Goal: Transaction & Acquisition: Book appointment/travel/reservation

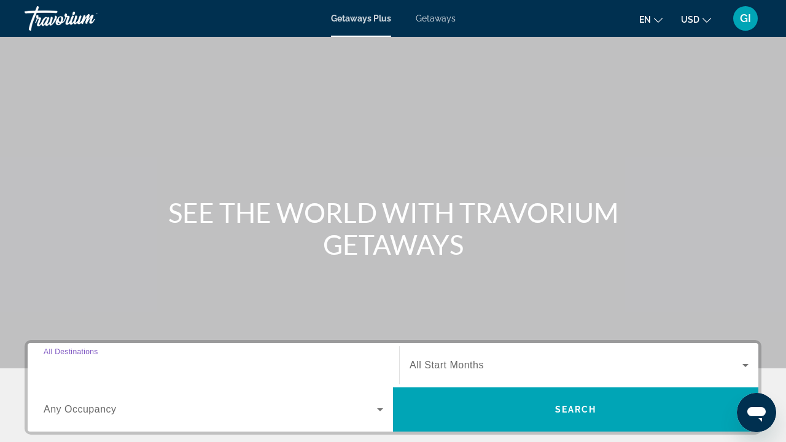
click at [147, 365] on input "Destination All Destinations" at bounding box center [214, 366] width 340 height 15
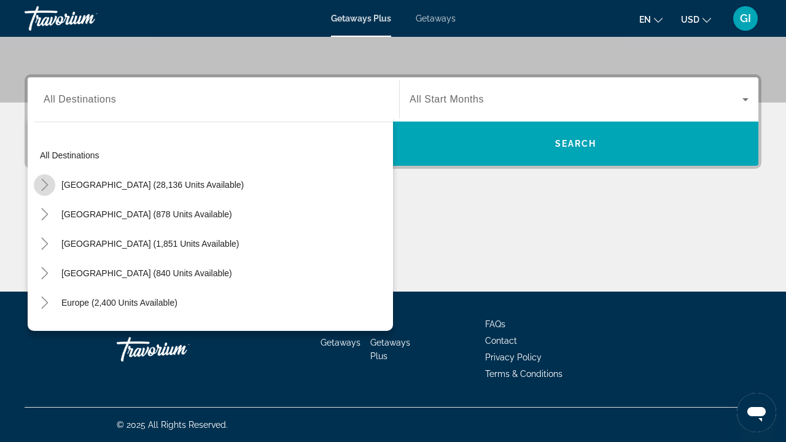
click at [50, 181] on icon "Toggle United States (28,136 units available)" at bounding box center [45, 185] width 12 height 12
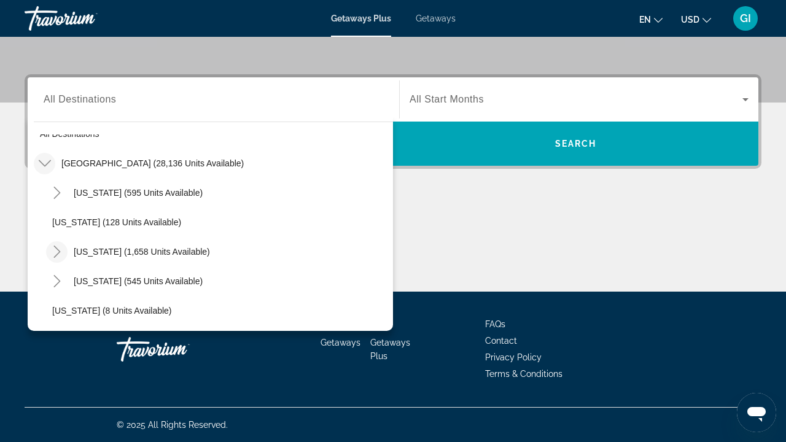
scroll to position [22, 0]
click at [55, 246] on icon "Toggle California (1,658 units available)" at bounding box center [57, 251] width 12 height 12
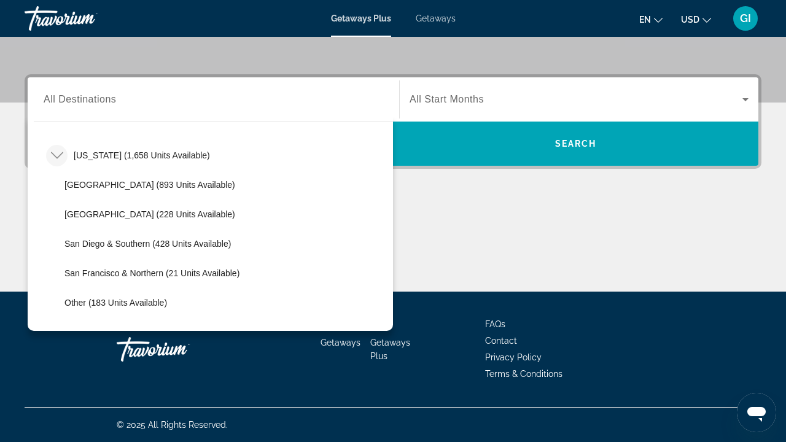
scroll to position [114, 0]
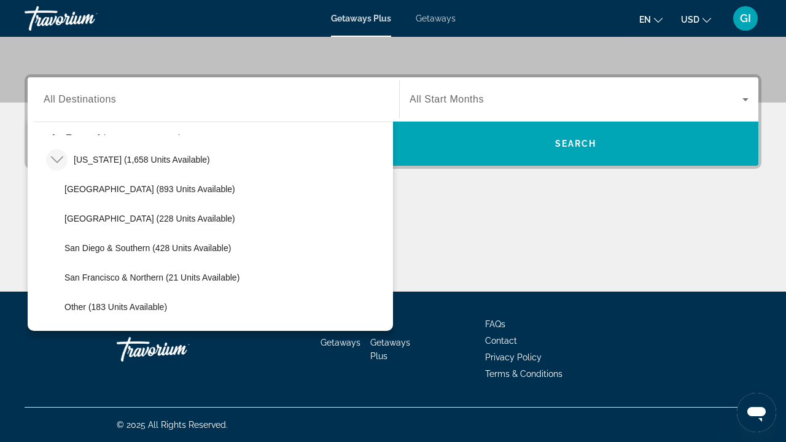
click at [59, 158] on icon "Toggle California (1,658 units available)" at bounding box center [57, 160] width 12 height 12
click at [437, 18] on span "Getaways" at bounding box center [436, 19] width 40 height 10
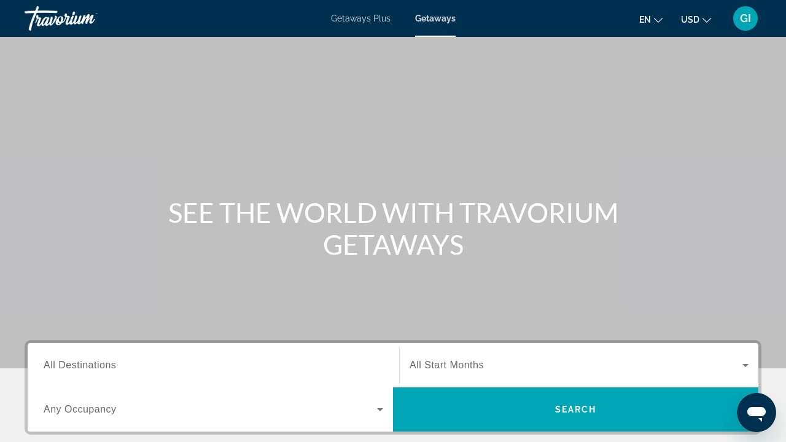
click at [148, 345] on div "Destination All Destinations" at bounding box center [213, 365] width 359 height 44
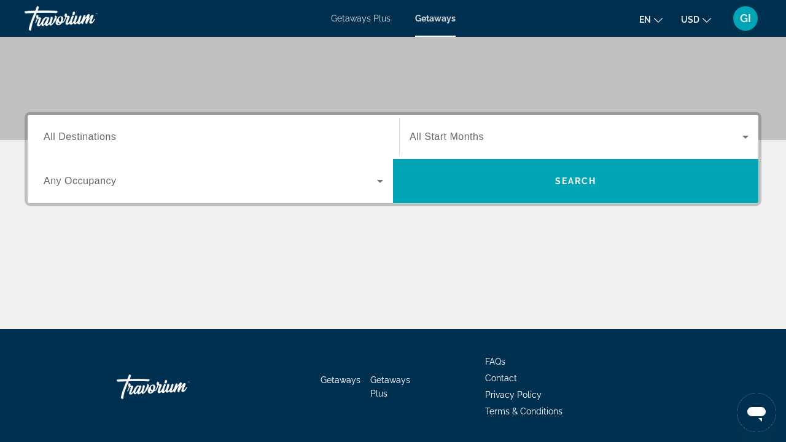
scroll to position [266, 0]
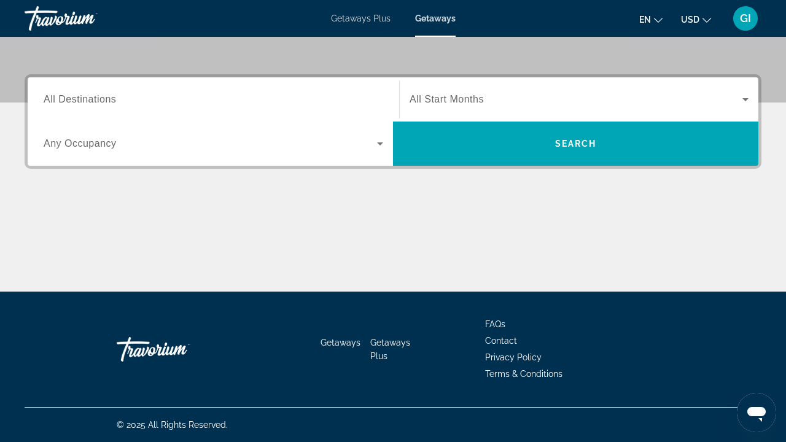
click at [96, 96] on span "All Destinations" at bounding box center [80, 99] width 72 height 10
click at [96, 96] on input "Destination All Destinations" at bounding box center [214, 100] width 340 height 15
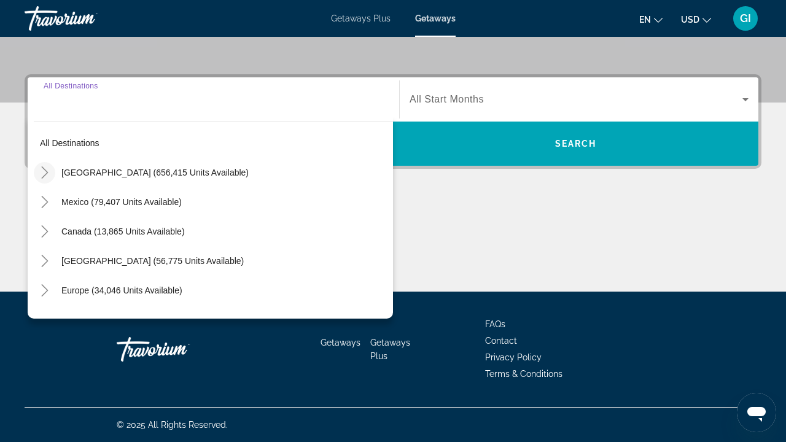
click at [45, 173] on icon "Toggle United States (656,415 units available)" at bounding box center [45, 172] width 12 height 12
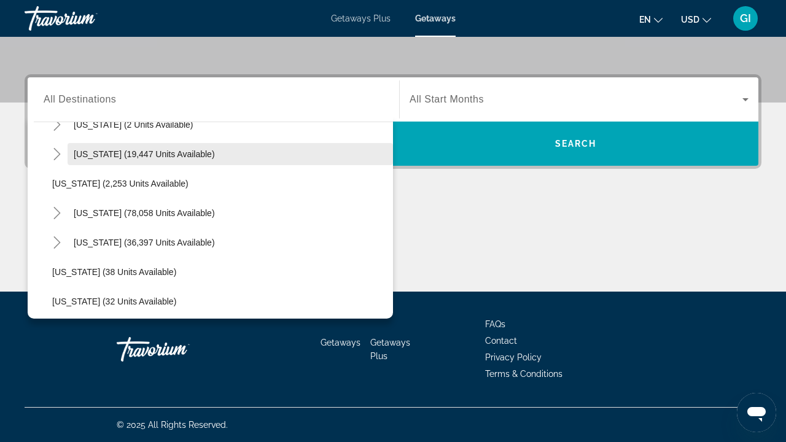
scroll to position [96, 0]
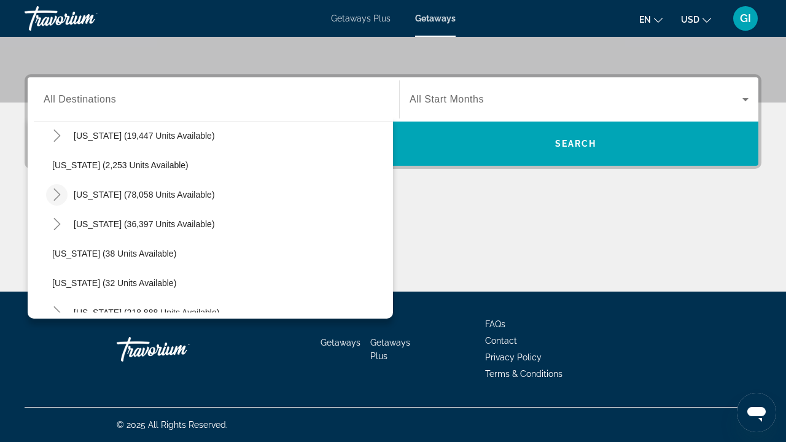
click at [55, 195] on icon "Toggle California (78,058 units available)" at bounding box center [57, 195] width 12 height 12
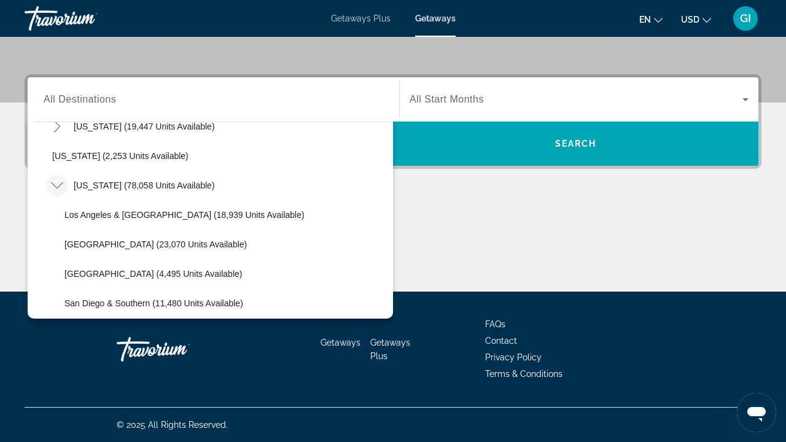
scroll to position [108, 0]
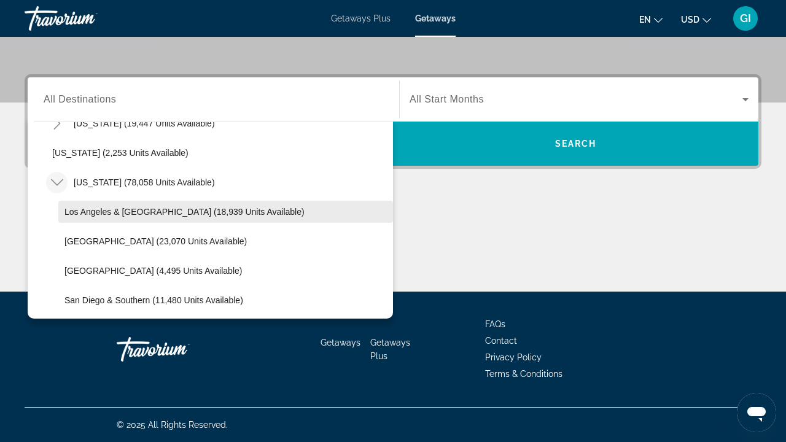
click at [67, 206] on span "Search widget" at bounding box center [225, 211] width 335 height 29
type input "**********"
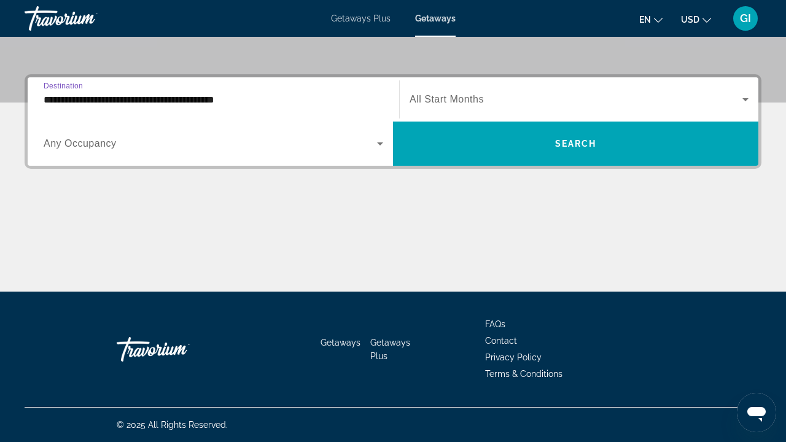
click at [79, 138] on span "Any Occupancy" at bounding box center [80, 143] width 73 height 10
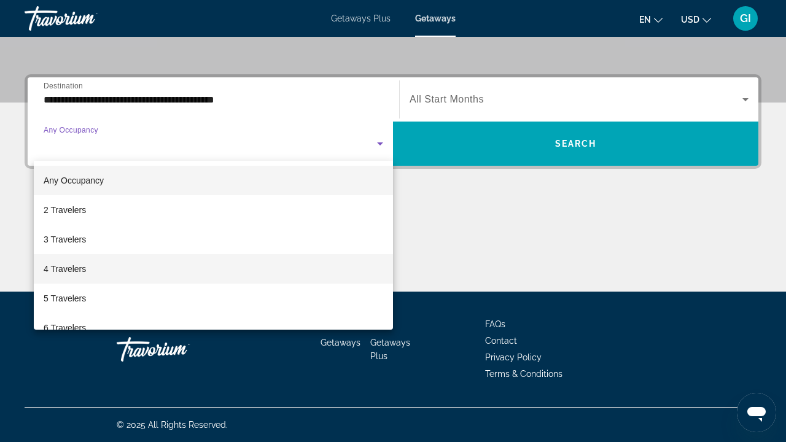
scroll to position [17, 0]
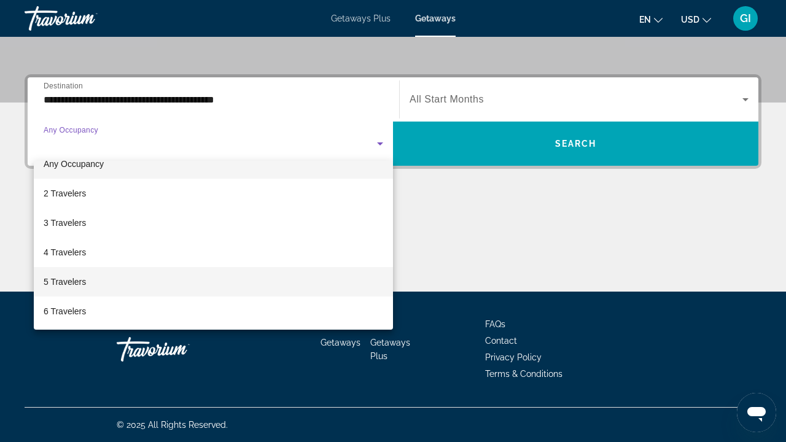
click at [70, 280] on span "5 Travelers" at bounding box center [65, 282] width 42 height 15
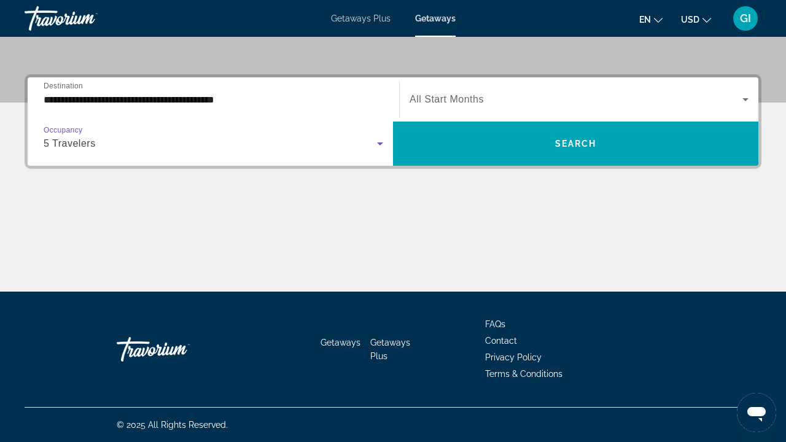
click at [467, 104] on span "All Start Months" at bounding box center [447, 99] width 74 height 10
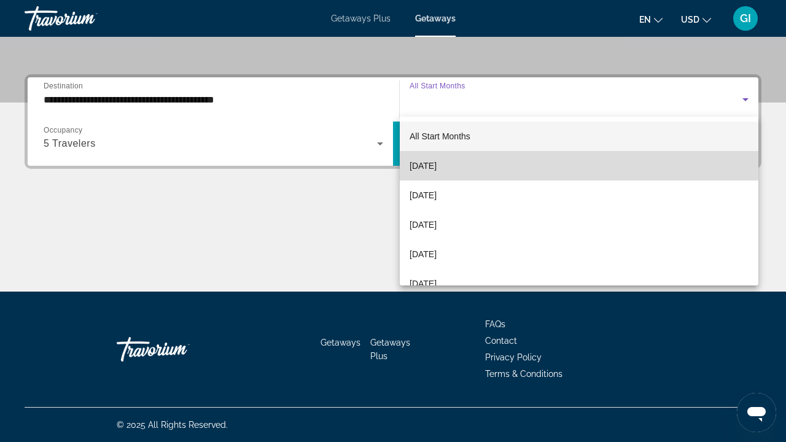
click at [437, 168] on span "[DATE]" at bounding box center [423, 165] width 27 height 15
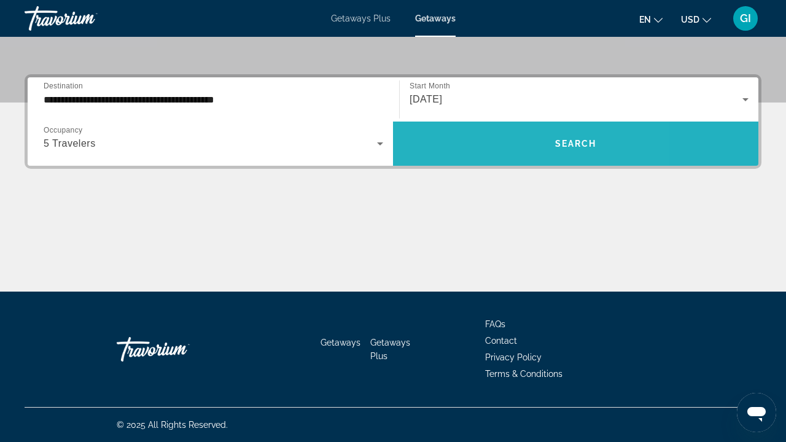
click at [481, 161] on span "Search widget" at bounding box center [575, 144] width 365 height 44
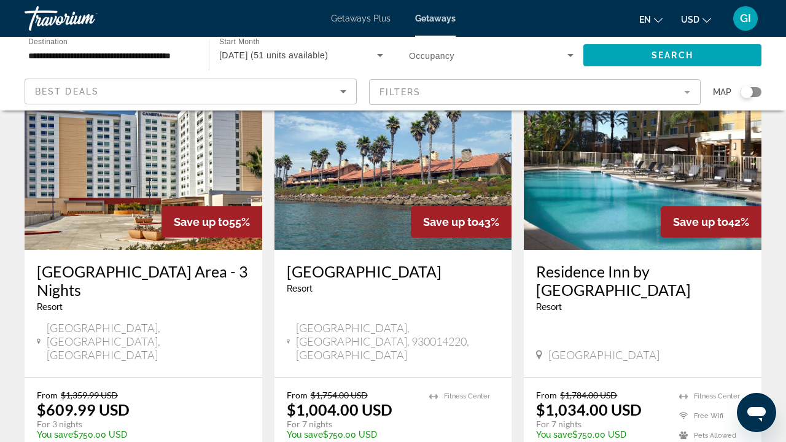
scroll to position [84, 0]
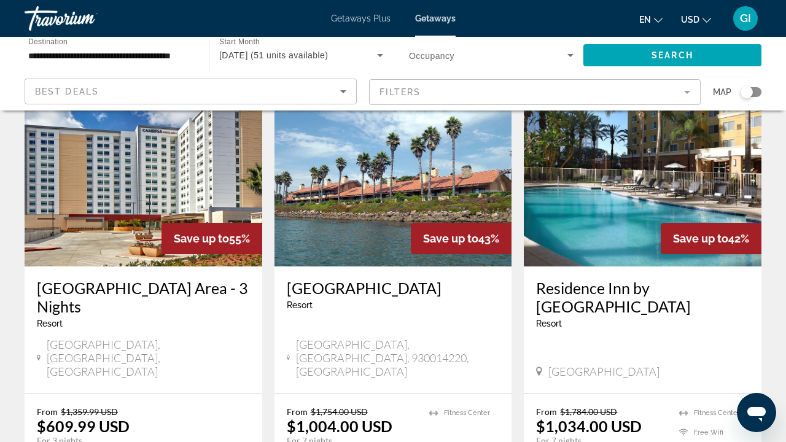
click at [176, 294] on h3 "[GEOGRAPHIC_DATA] Area - 3 Nights" at bounding box center [143, 297] width 213 height 37
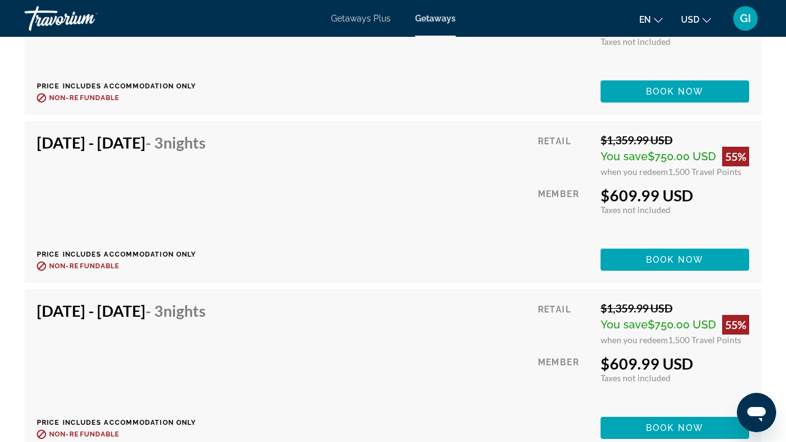
scroll to position [2230, 0]
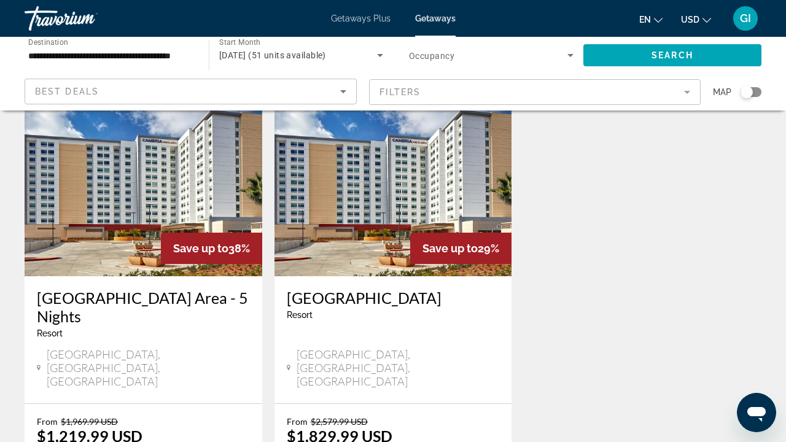
scroll to position [538, 0]
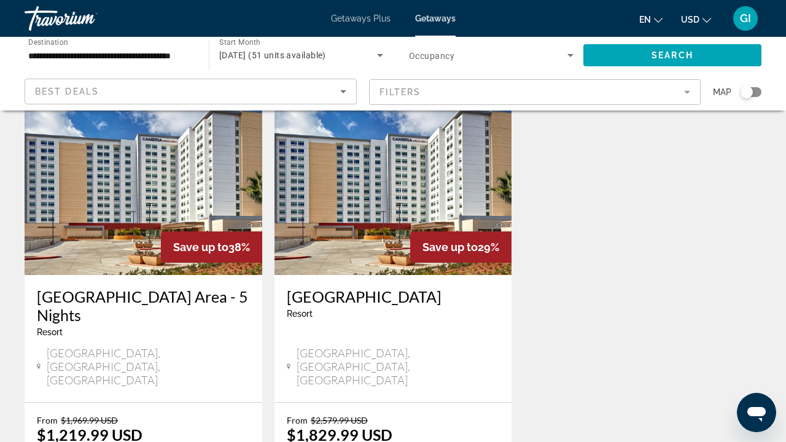
click at [161, 287] on h3 "[GEOGRAPHIC_DATA] Area - 5 Nights" at bounding box center [143, 305] width 213 height 37
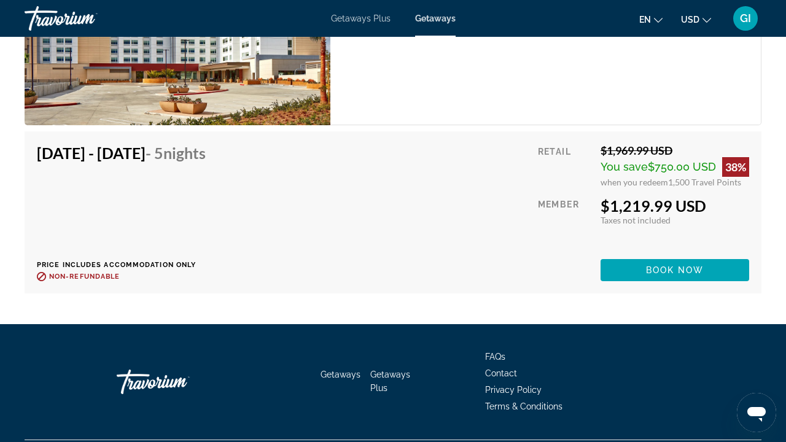
scroll to position [2160, 0]
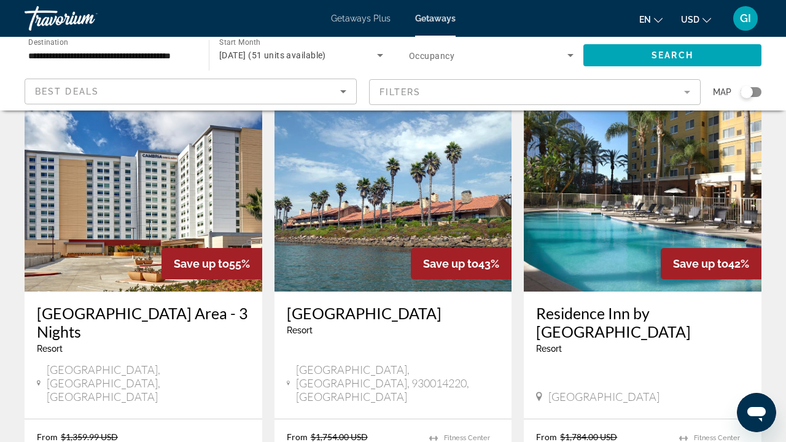
scroll to position [80, 0]
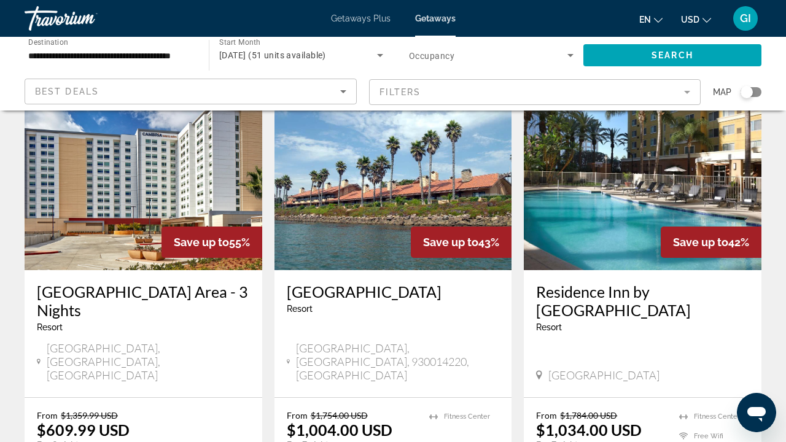
click at [407, 301] on h3 "[GEOGRAPHIC_DATA]" at bounding box center [393, 292] width 213 height 18
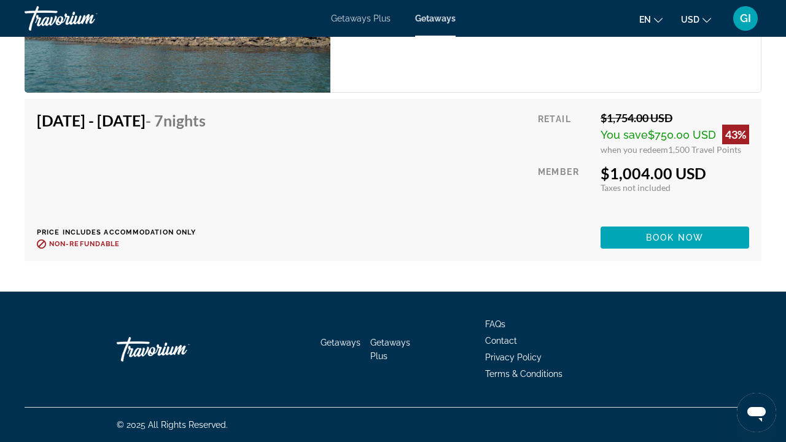
scroll to position [2398, 0]
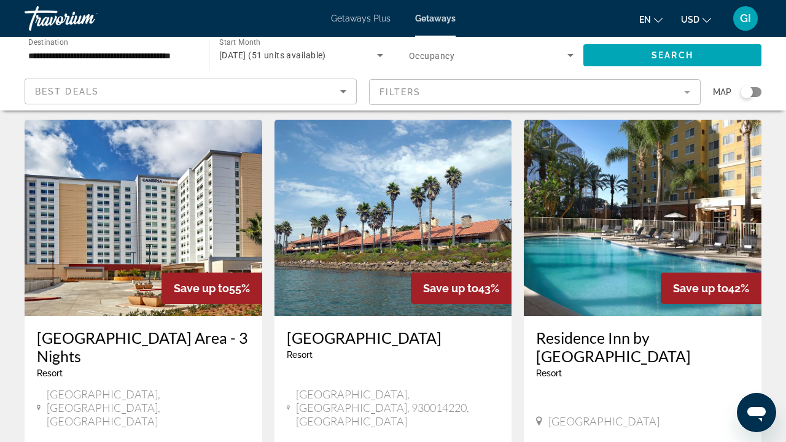
scroll to position [143, 0]
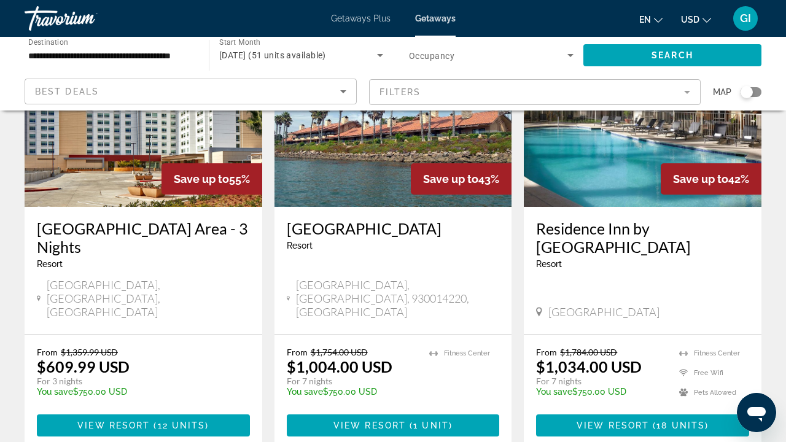
click at [587, 209] on div "Residence Inn by [GEOGRAPHIC_DATA] - This is an adults only resort [GEOGRAPHIC_…" at bounding box center [643, 270] width 238 height 127
click at [580, 232] on h3 "Residence Inn by [GEOGRAPHIC_DATA]" at bounding box center [642, 237] width 213 height 37
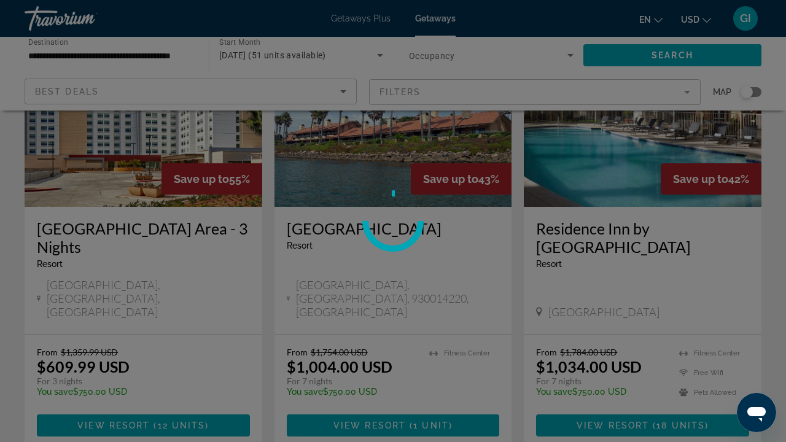
click at [580, 231] on div at bounding box center [393, 221] width 786 height 442
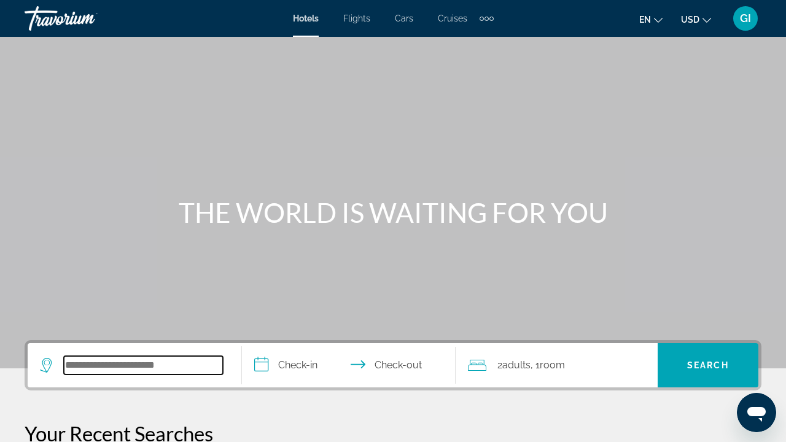
click at [130, 365] on input "Search widget" at bounding box center [143, 365] width 159 height 18
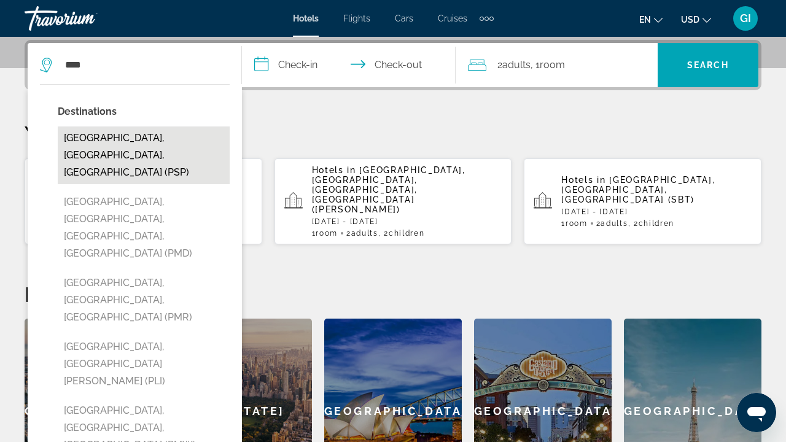
click at [170, 157] on button "Palm Springs, CA, United States (PSP)" at bounding box center [144, 156] width 172 height 58
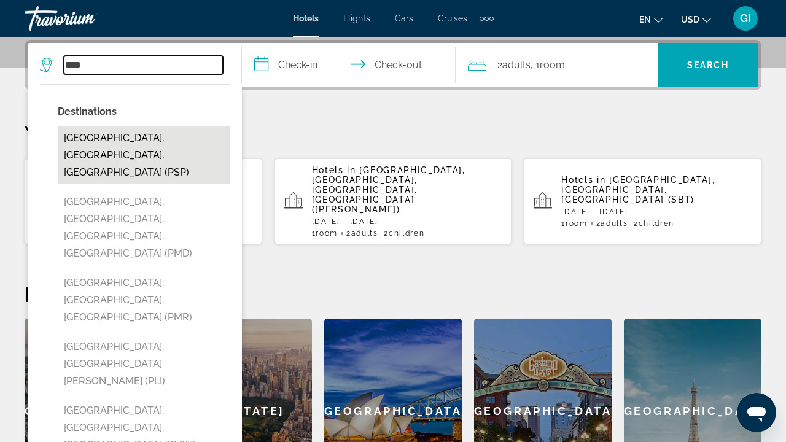
type input "**********"
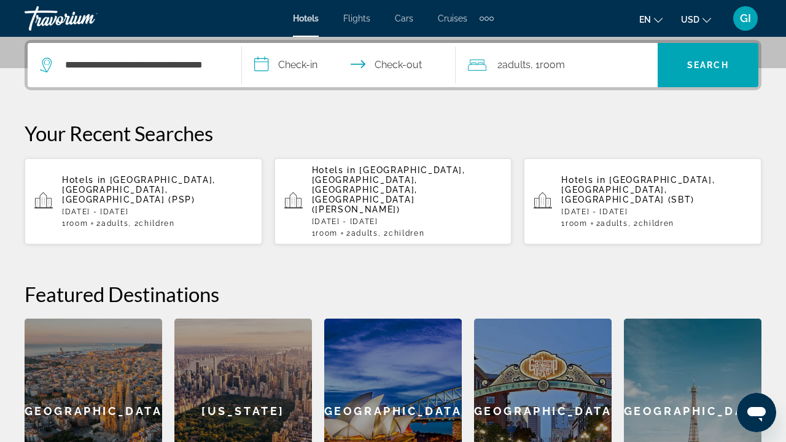
click at [306, 70] on input "**********" at bounding box center [351, 67] width 219 height 48
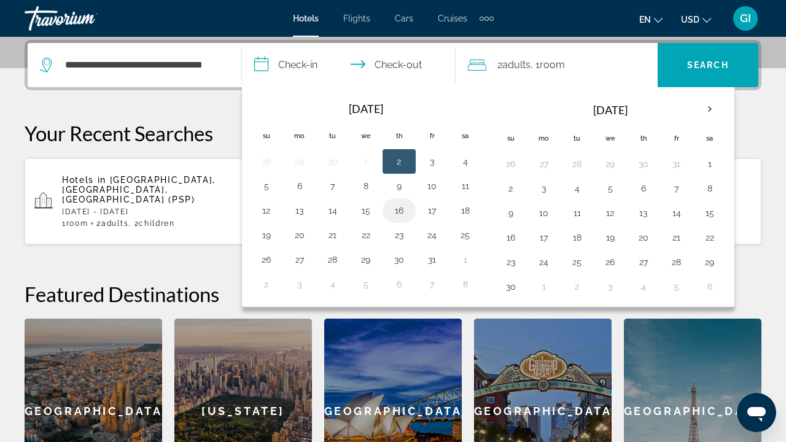
click at [399, 216] on button "16" at bounding box center [399, 210] width 20 height 17
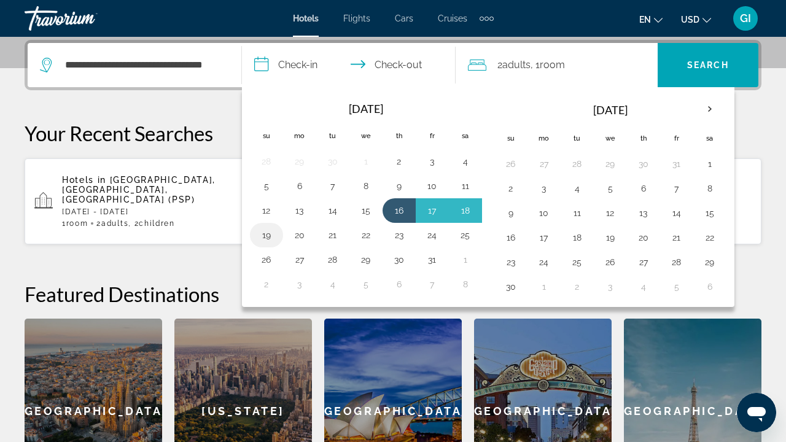
click at [273, 235] on button "19" at bounding box center [267, 235] width 20 height 17
type input "**********"
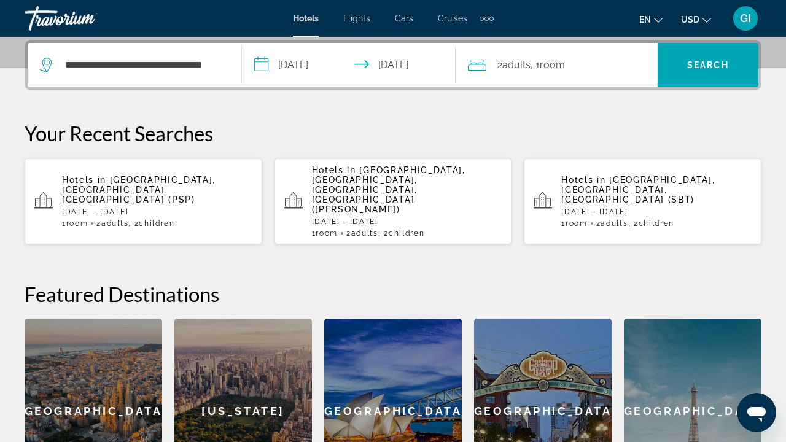
click at [538, 64] on span ", 1 Room rooms" at bounding box center [548, 65] width 34 height 17
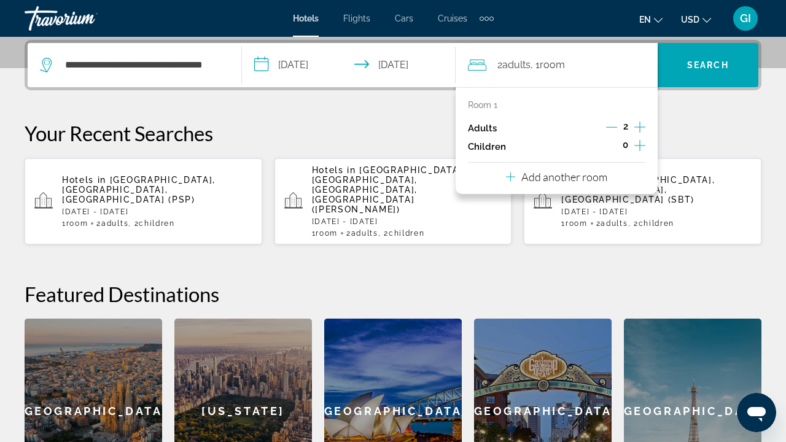
click at [636, 149] on icon "Increment children" at bounding box center [640, 145] width 11 height 15
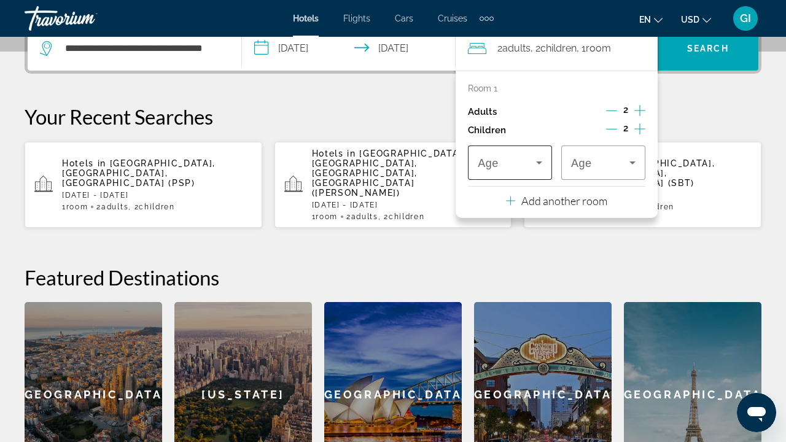
click at [531, 155] on div "Travelers: 2 adults, 2 children" at bounding box center [510, 163] width 64 height 34
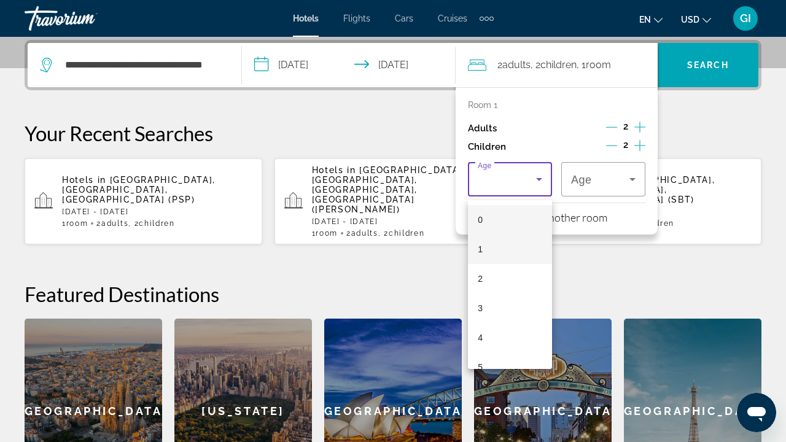
scroll to position [83, 0]
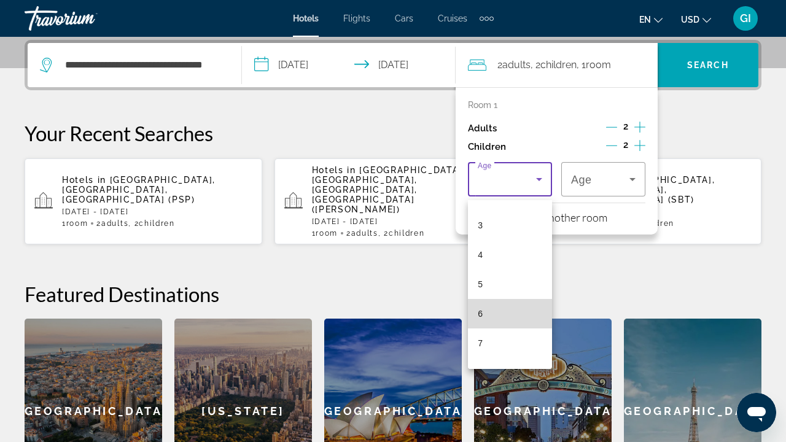
click at [501, 308] on mat-option "6" at bounding box center [510, 313] width 84 height 29
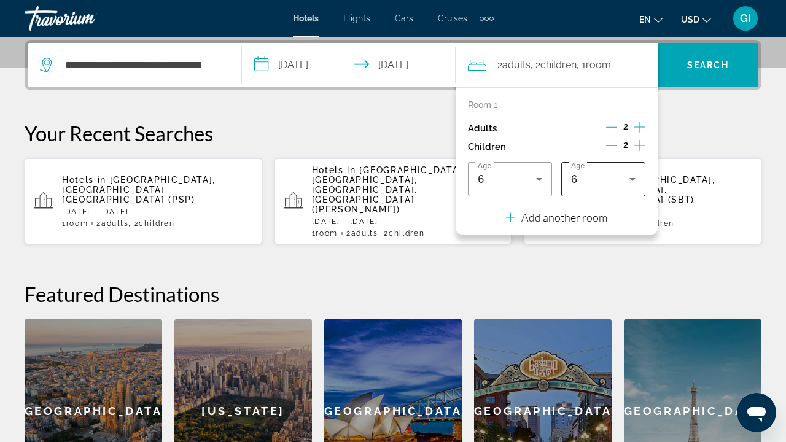
click at [645, 177] on div "Age 6" at bounding box center [603, 179] width 84 height 34
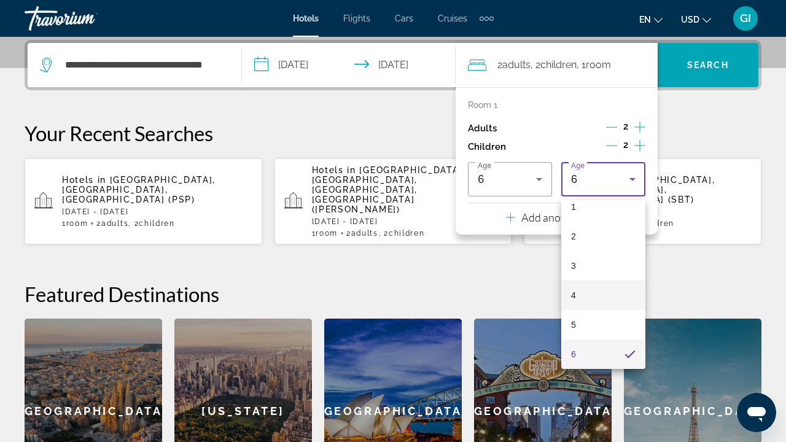
scroll to position [170, 0]
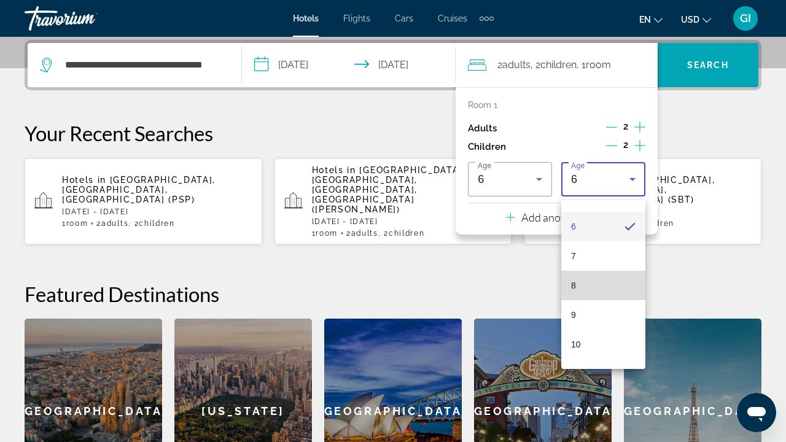
click at [590, 281] on mat-option "8" at bounding box center [603, 285] width 84 height 29
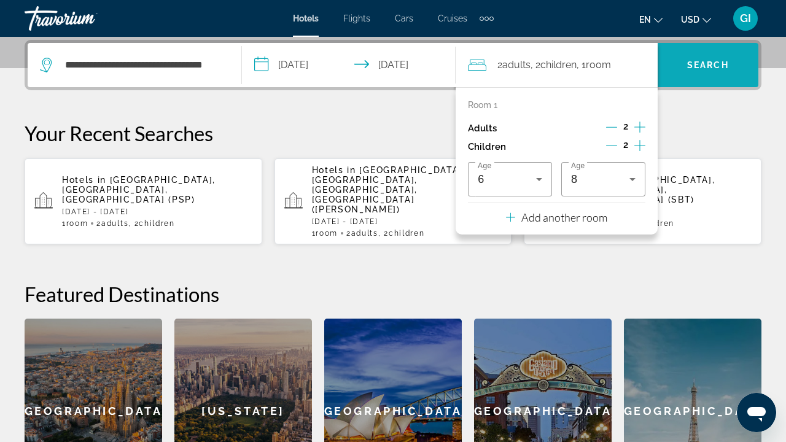
click at [696, 70] on span "Search widget" at bounding box center [708, 64] width 101 height 29
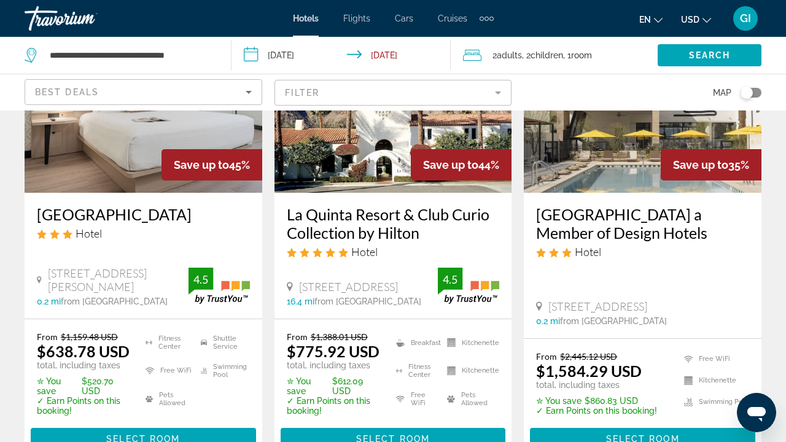
scroll to position [164, 0]
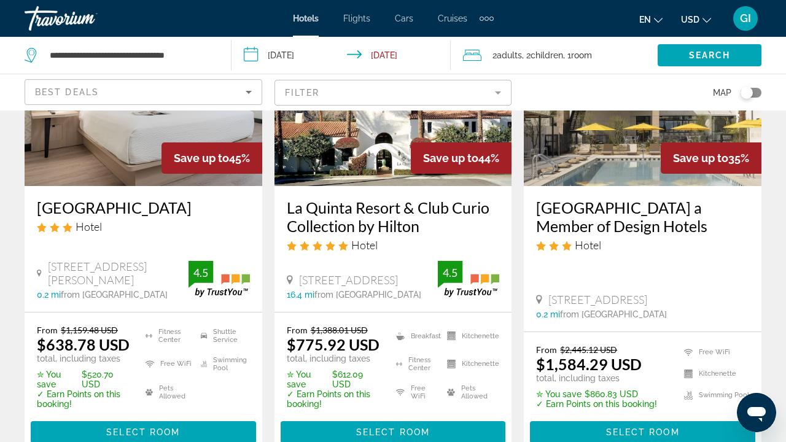
click at [364, 220] on h3 "La Quinta Resort & Club Curio Collection by Hilton" at bounding box center [393, 216] width 213 height 37
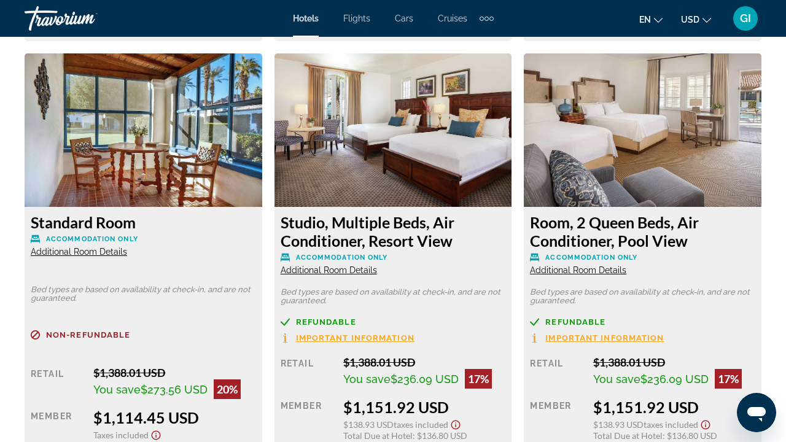
scroll to position [2348, 0]
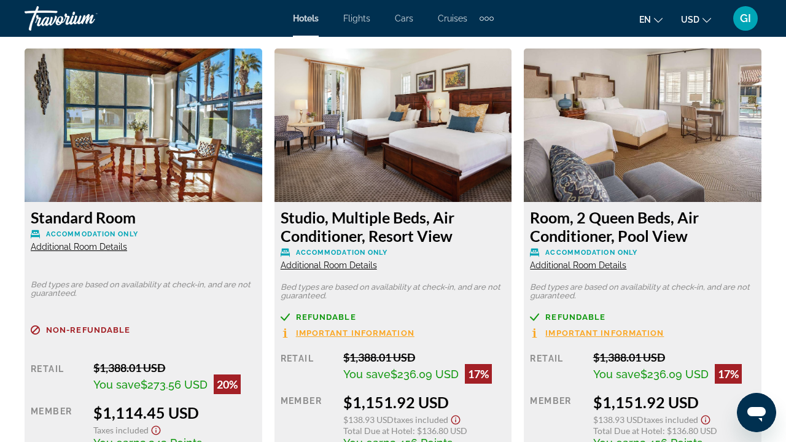
click at [360, 268] on span "Additional Room Details" at bounding box center [329, 265] width 96 height 10
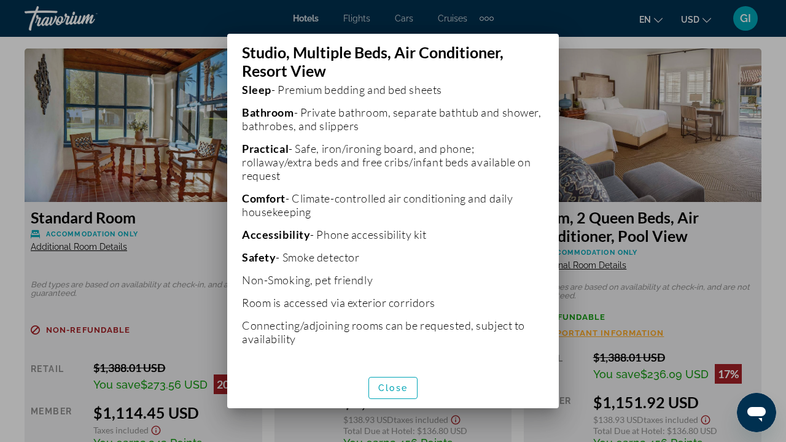
scroll to position [437, 0]
click at [393, 383] on span "button" at bounding box center [393, 387] width 48 height 29
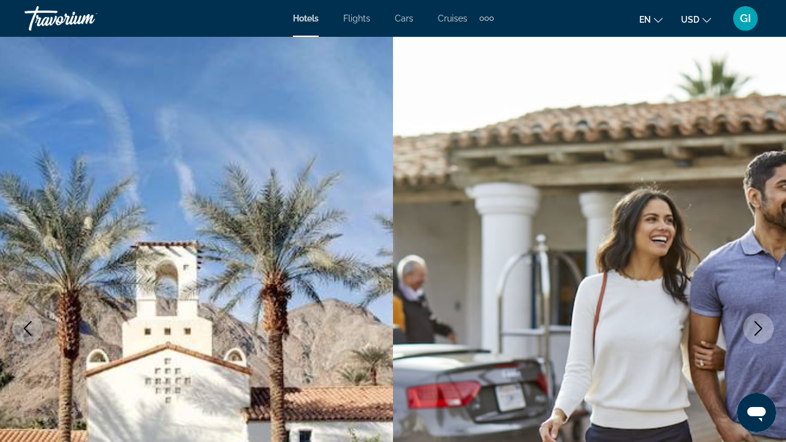
scroll to position [2348, 0]
